Goal: Transaction & Acquisition: Purchase product/service

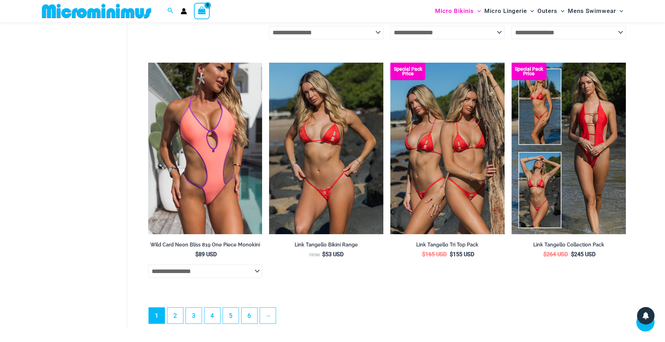
scroll to position [2023, 0]
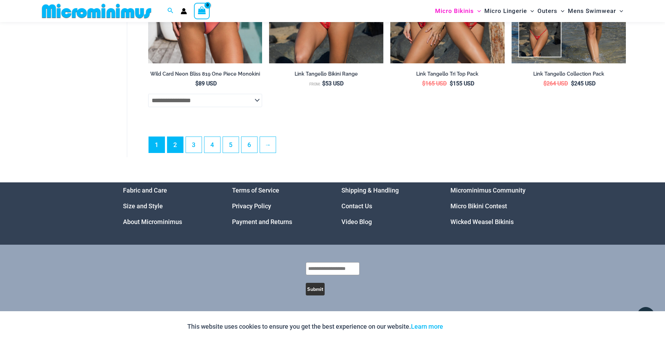
type input "**********"
click at [180, 148] on link "2" at bounding box center [175, 144] width 16 height 16
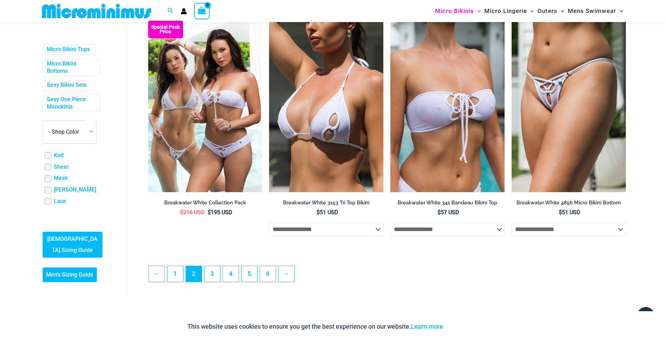
scroll to position [1881, 0]
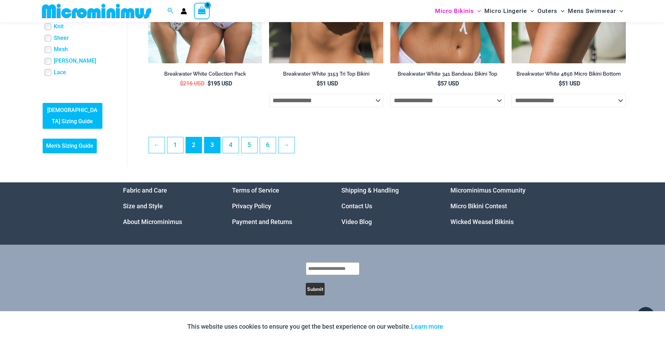
type input "**********"
click at [214, 145] on link "3" at bounding box center [213, 144] width 16 height 16
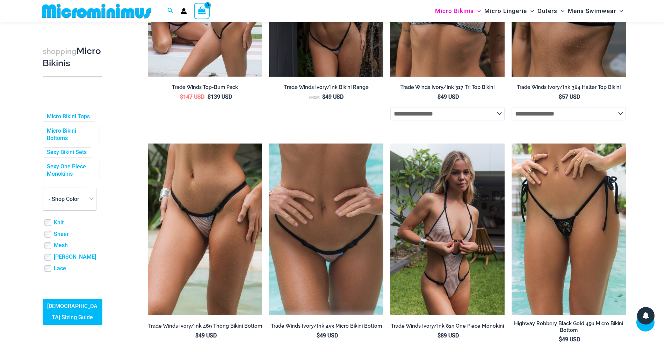
scroll to position [413, 0]
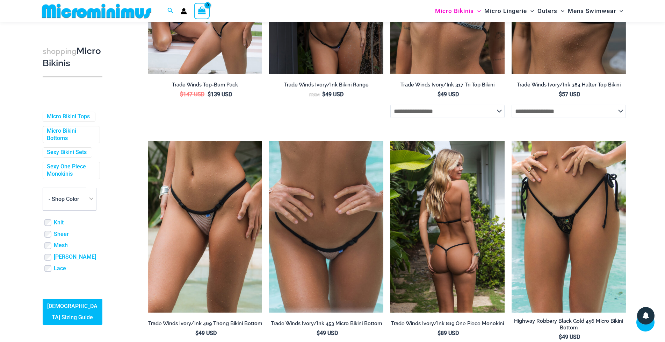
type input "**********"
click at [464, 265] on img at bounding box center [447, 226] width 114 height 171
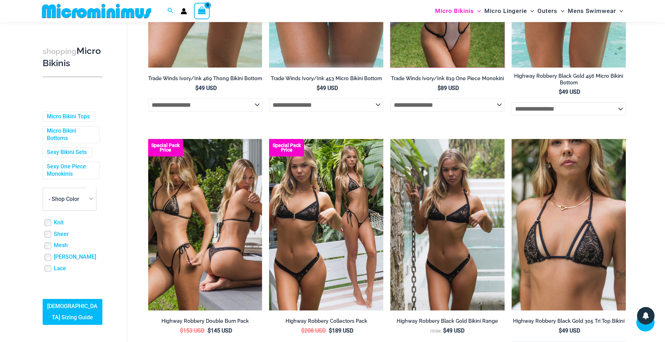
scroll to position [903, 0]
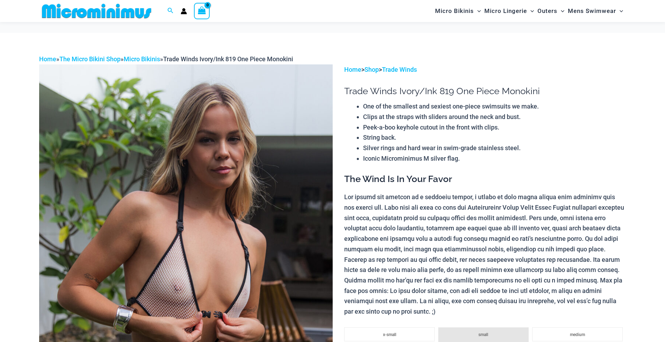
scroll to position [100, 0]
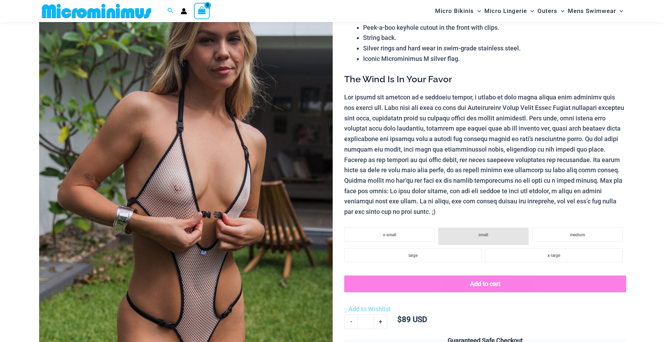
click at [196, 205] on img at bounding box center [186, 185] width 294 height 440
type input "**********"
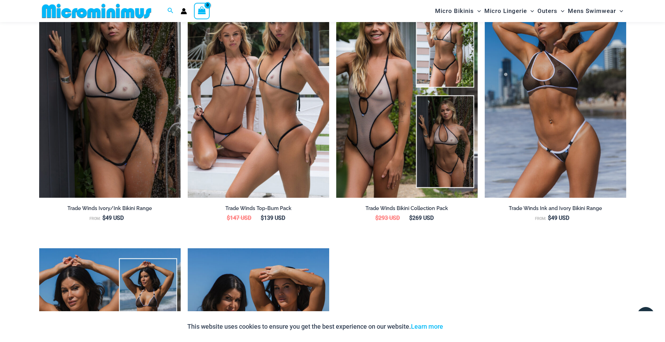
scroll to position [729, 0]
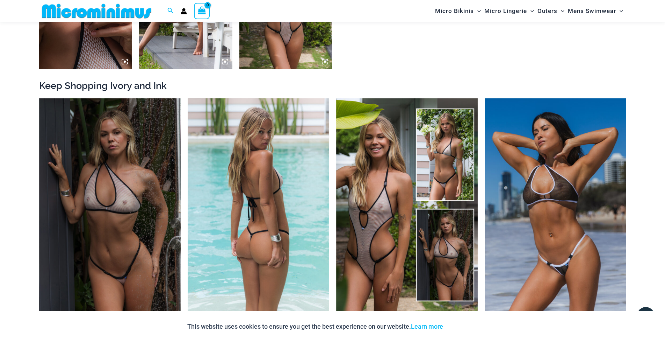
click at [253, 230] on img at bounding box center [259, 204] width 142 height 213
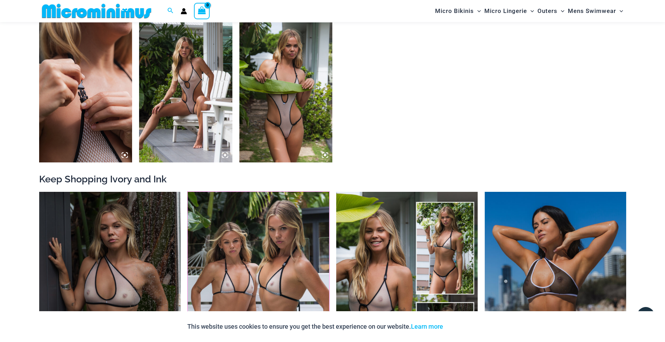
scroll to position [519, 0]
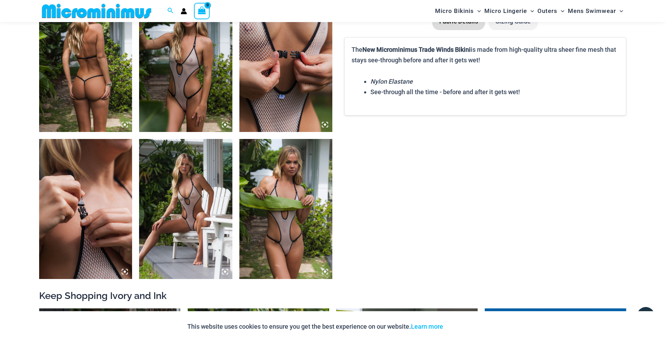
click at [275, 172] on img at bounding box center [285, 209] width 93 height 140
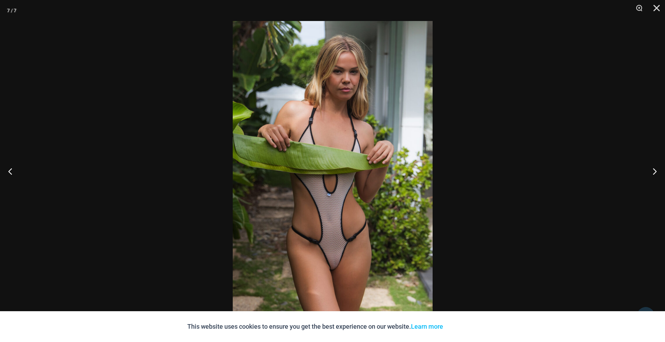
click at [320, 153] on img at bounding box center [333, 171] width 200 height 300
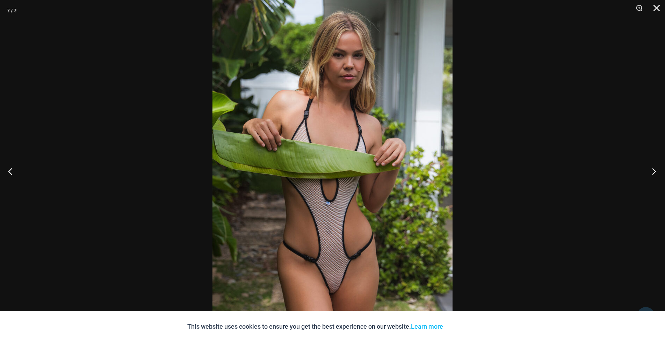
click at [650, 170] on button "Next" at bounding box center [652, 170] width 26 height 35
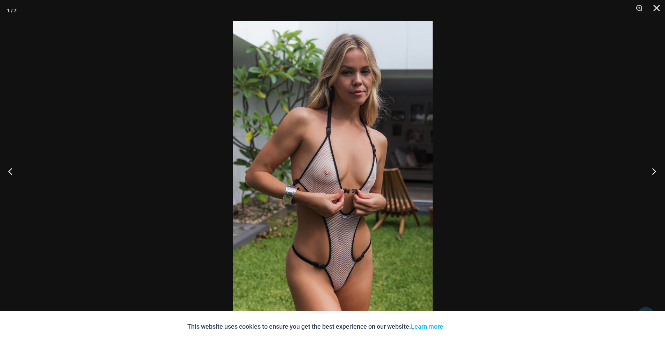
click at [650, 170] on button "Next" at bounding box center [652, 170] width 26 height 35
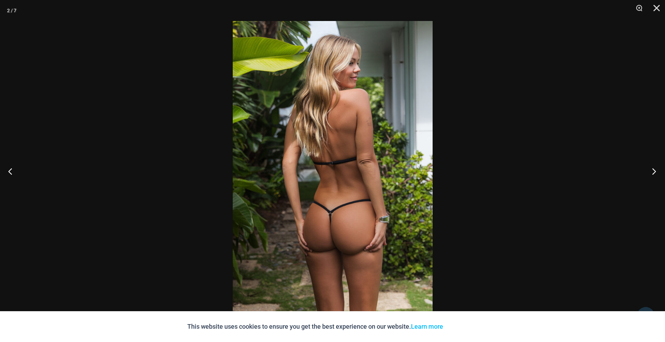
click at [650, 169] on button "Next" at bounding box center [652, 170] width 26 height 35
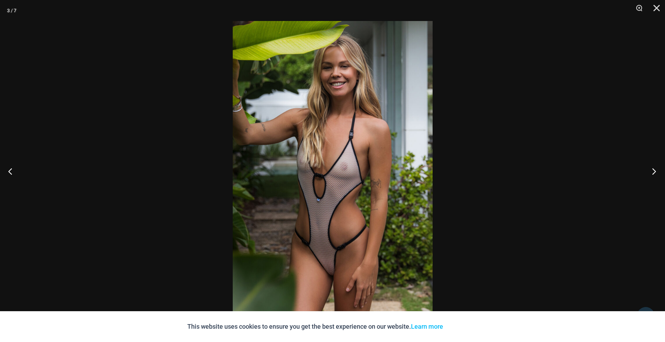
click at [650, 169] on button "Next" at bounding box center [652, 170] width 26 height 35
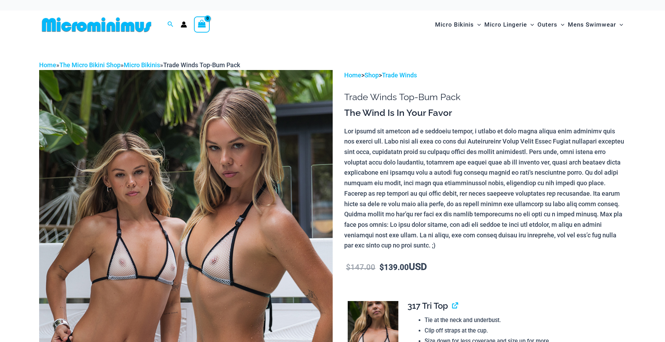
click at [224, 134] on img at bounding box center [186, 290] width 294 height 440
type input "**********"
click at [192, 207] on img at bounding box center [186, 290] width 294 height 440
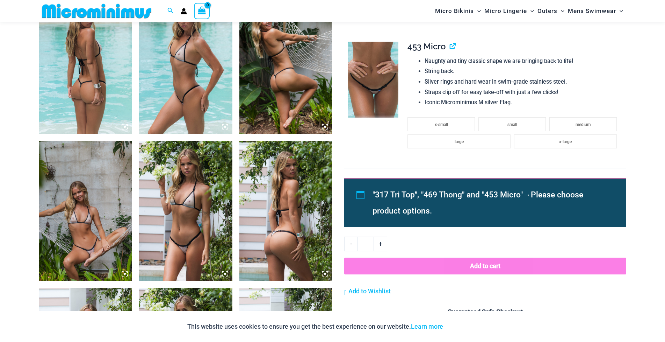
scroll to position [518, 0]
